Goal: Find contact information: Find contact information

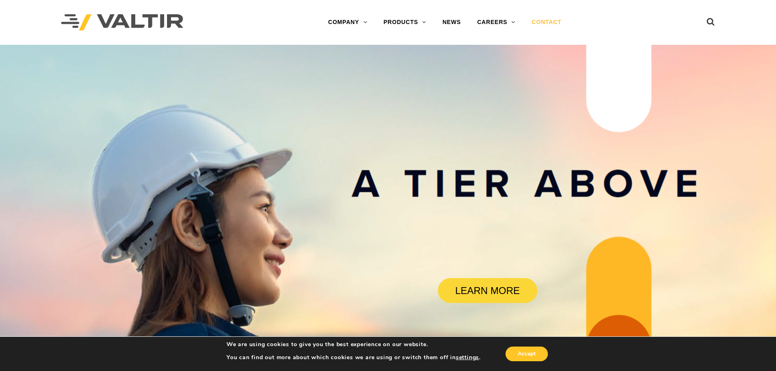
click at [554, 25] on link "CONTACT" at bounding box center [547, 22] width 46 height 16
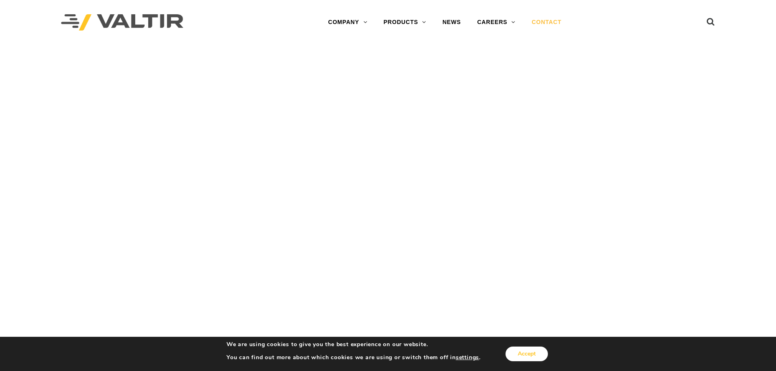
click at [529, 354] on button "Accept" at bounding box center [527, 354] width 42 height 15
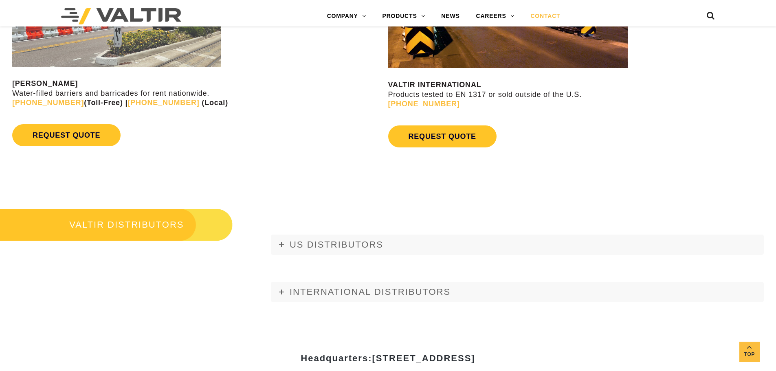
scroll to position [856, 0]
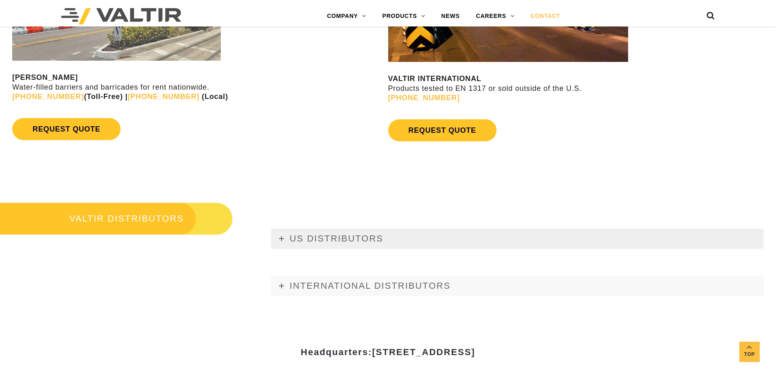
click at [282, 240] on icon at bounding box center [281, 238] width 5 height 5
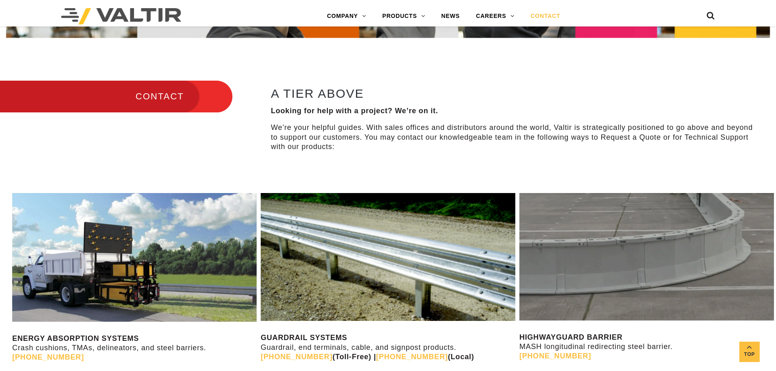
scroll to position [184, 0]
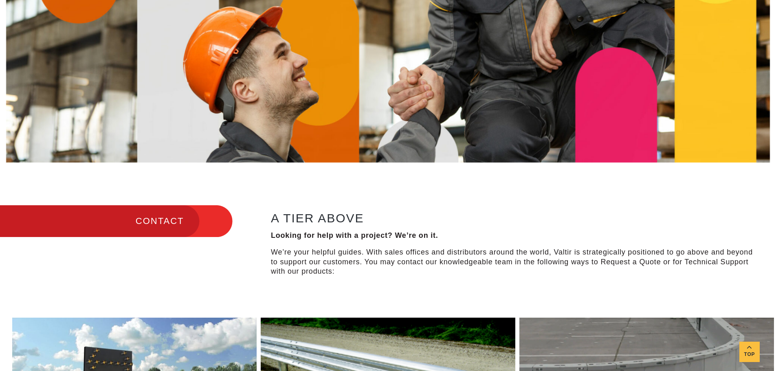
click at [189, 223] on h3 "CONTACT" at bounding box center [116, 221] width 233 height 34
click at [297, 217] on h2 "A TIER ABOVE" at bounding box center [512, 217] width 483 height 13
drag, startPoint x: 333, startPoint y: 229, endPoint x: 364, endPoint y: 242, distance: 33.2
click at [364, 242] on div "A TIER ABOVE Looking for help with a project? We’re on it. We’re your helpful g…" at bounding box center [512, 243] width 483 height 65
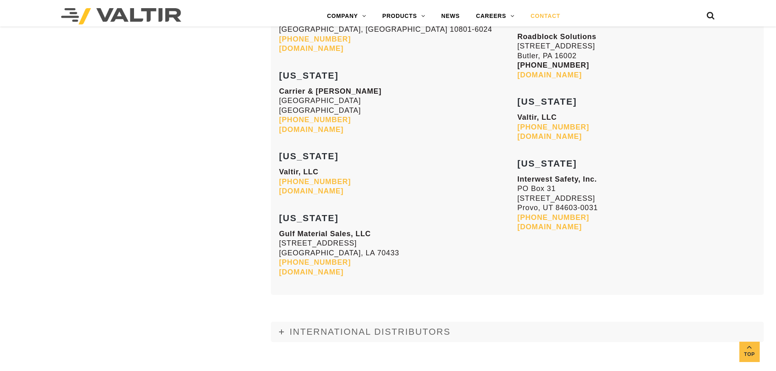
scroll to position [3525, 0]
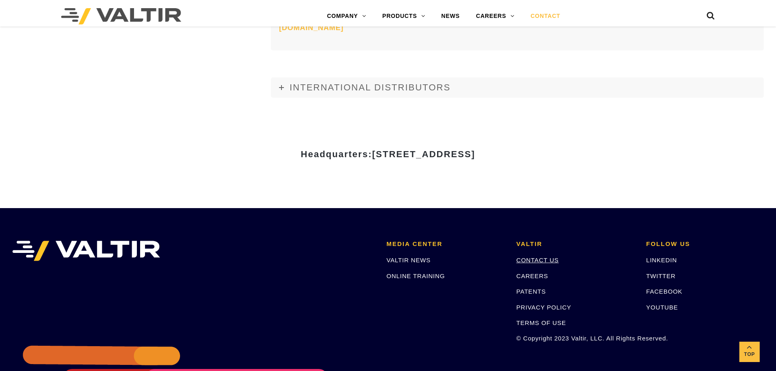
click at [526, 262] on link "CONTACT US" at bounding box center [538, 260] width 42 height 7
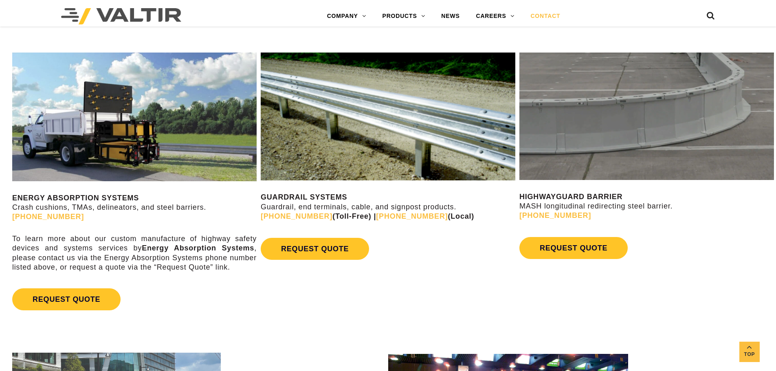
scroll to position [448, 0]
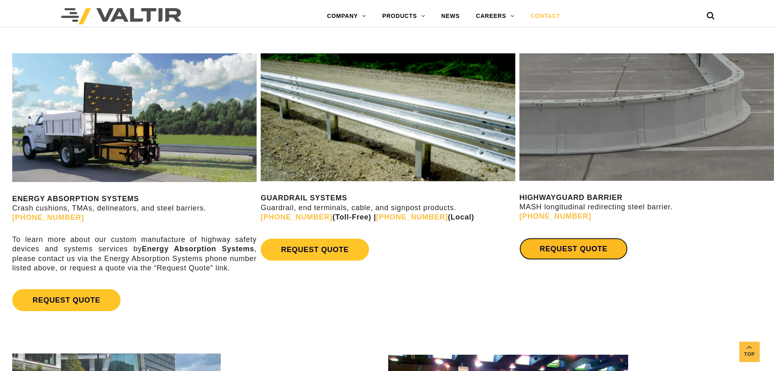
click at [570, 251] on link "REQUEST QUOTE" at bounding box center [574, 249] width 108 height 22
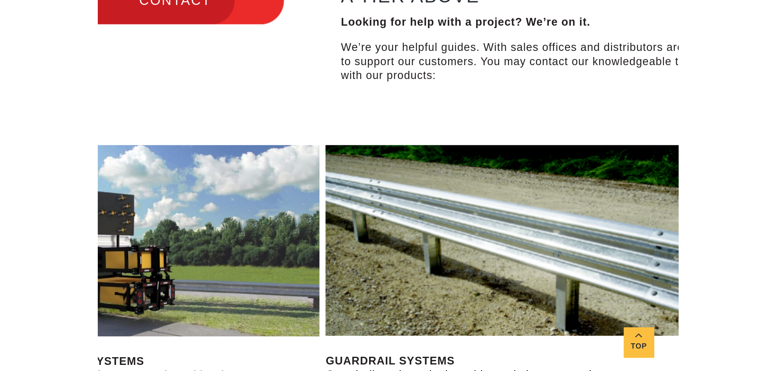
scroll to position [448, 0]
